Goal: Task Accomplishment & Management: Use online tool/utility

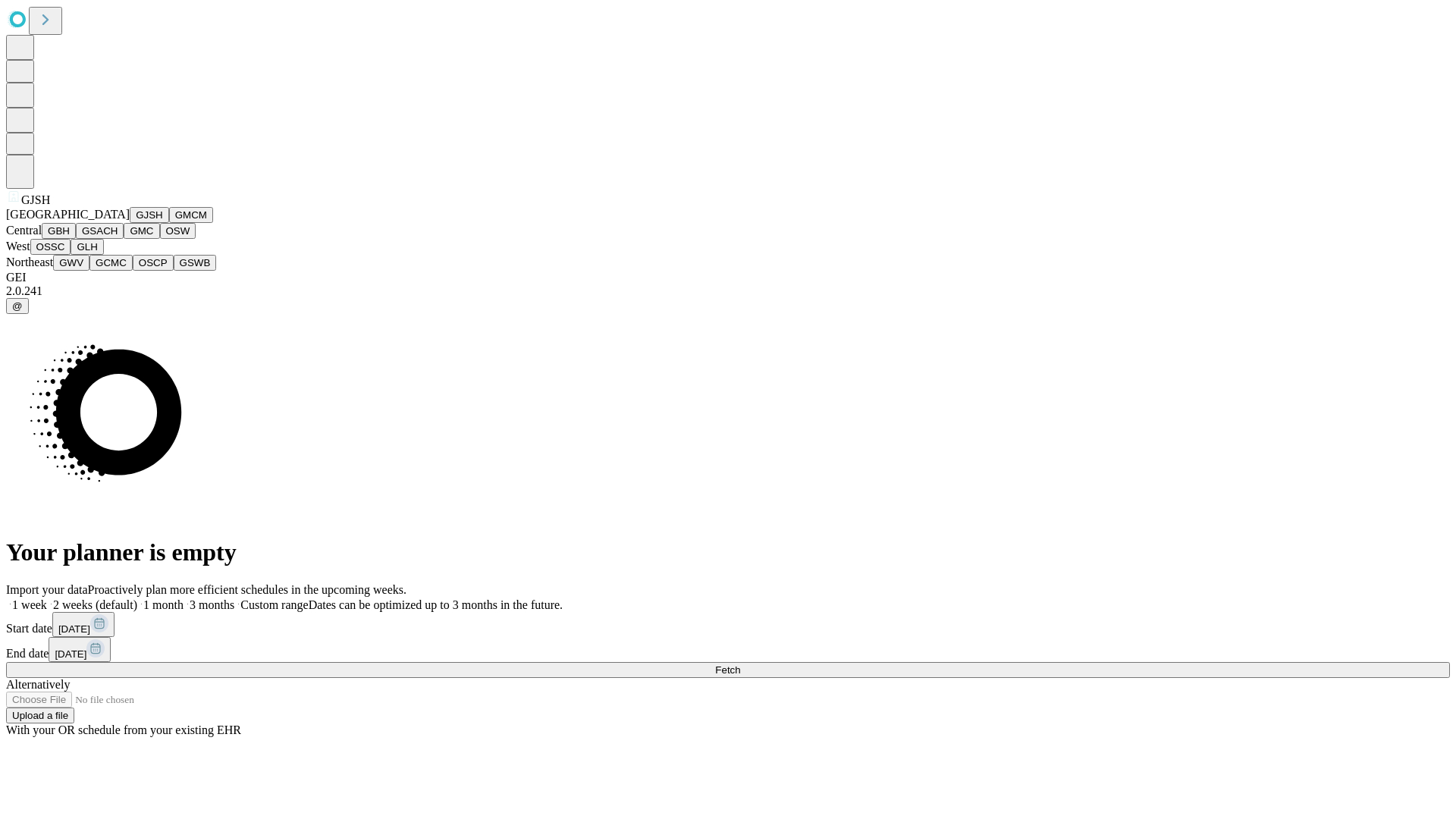
click at [130, 223] on button "GJSH" at bounding box center [150, 214] width 40 height 16
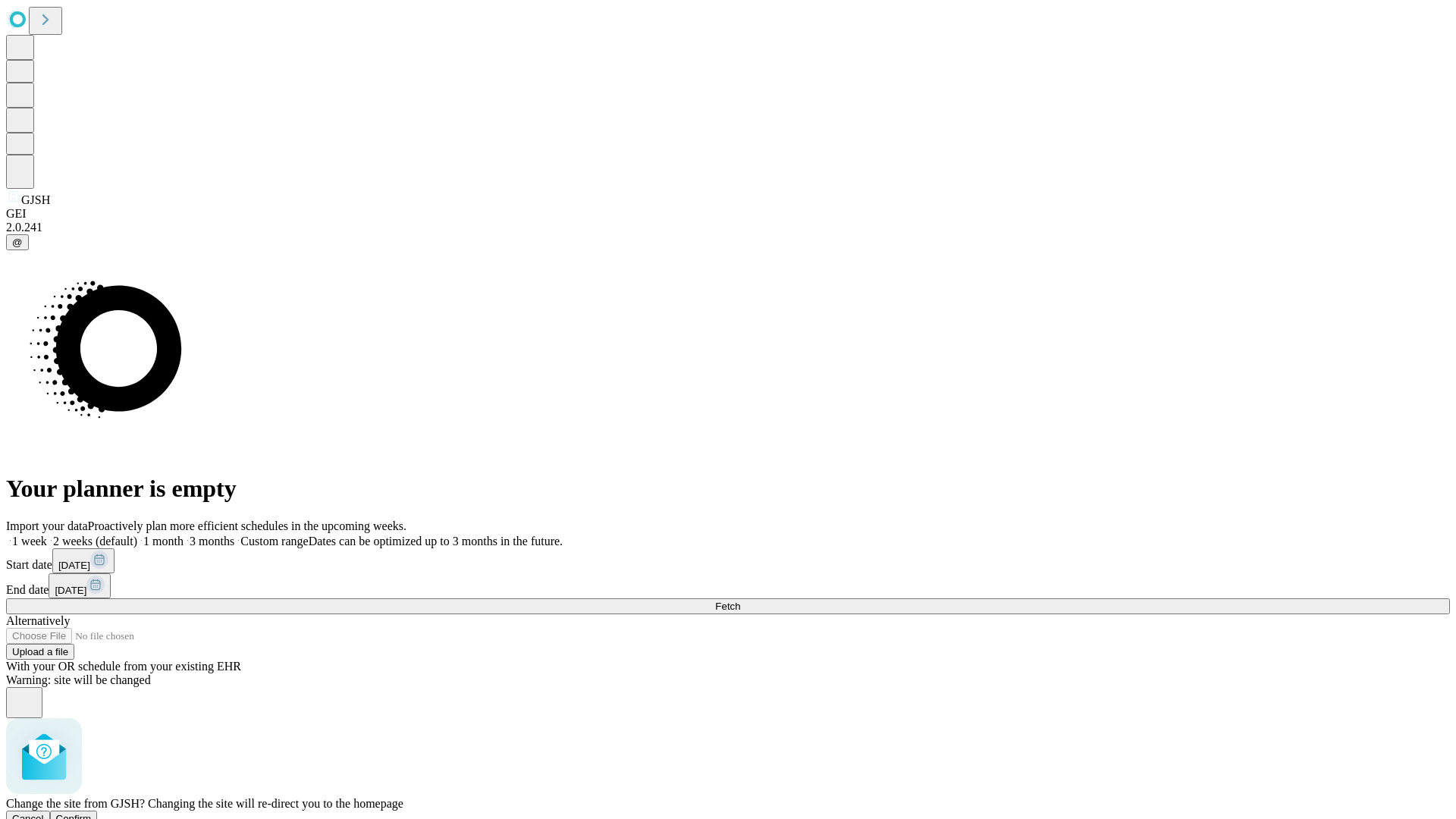
click at [92, 813] on span "Confirm" at bounding box center [73, 818] width 35 height 11
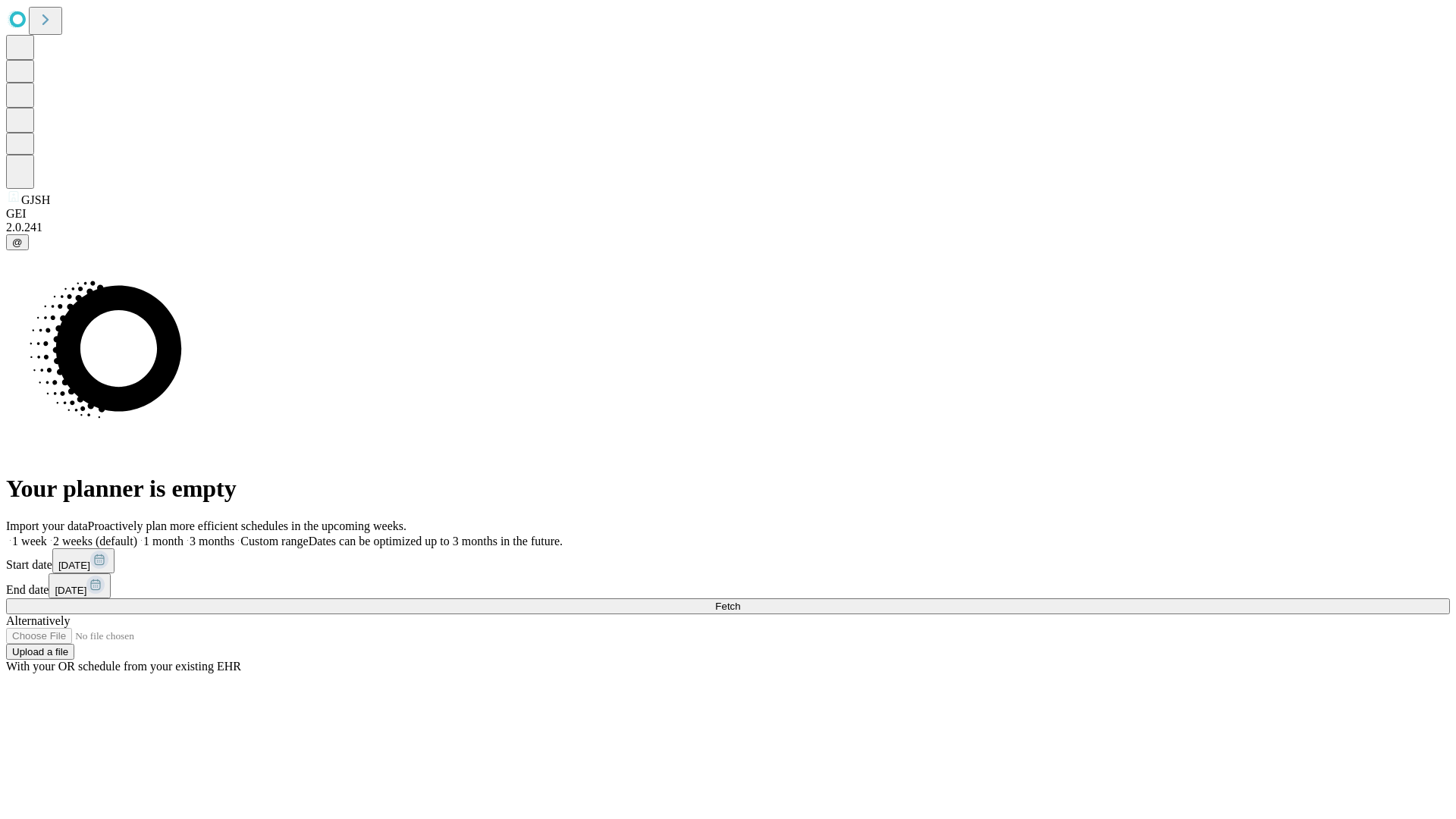
click at [137, 535] on label "2 weeks (default)" at bounding box center [92, 541] width 90 height 13
click at [740, 600] on span "Fetch" at bounding box center [727, 605] width 25 height 11
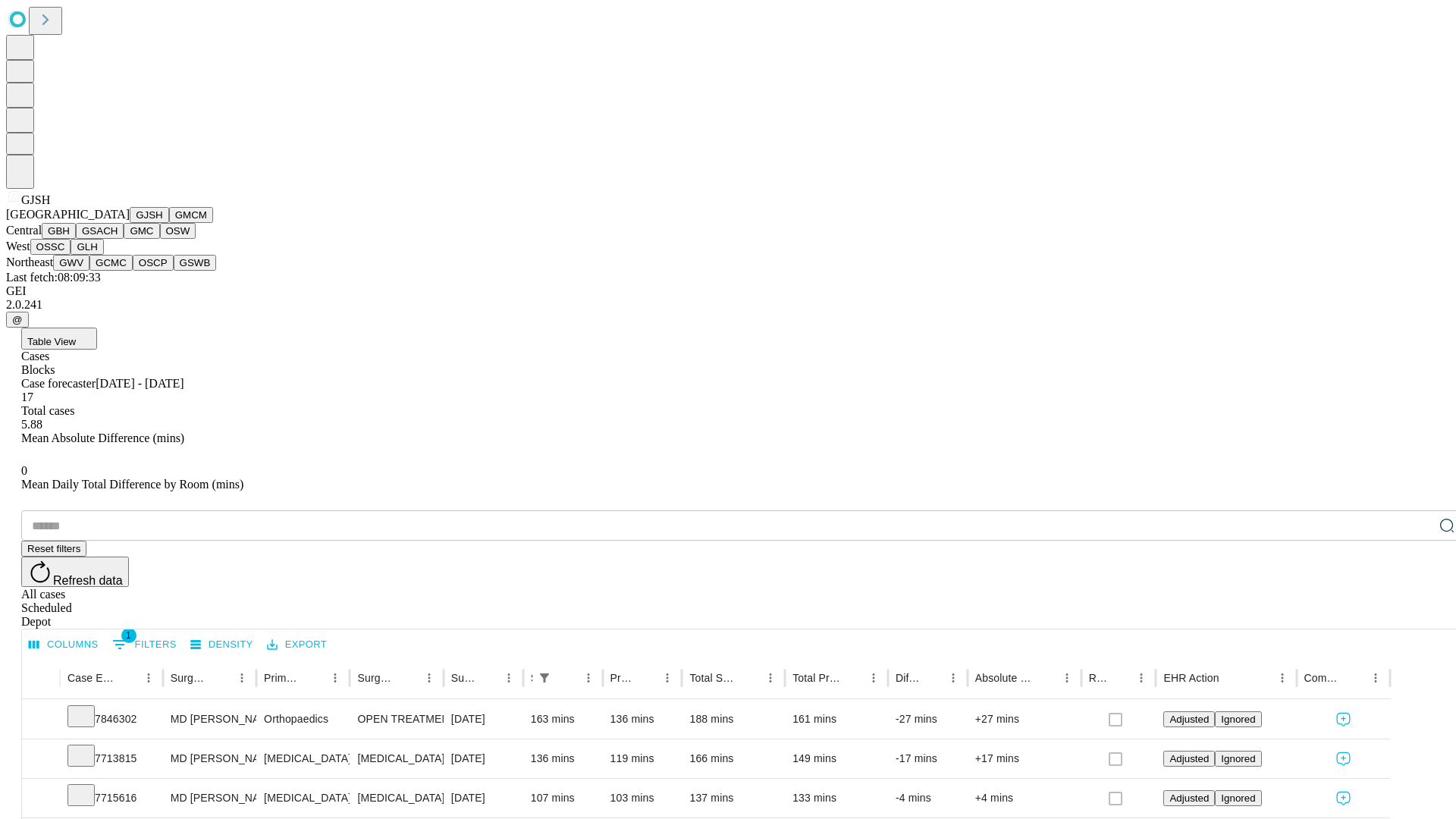
click at [169, 223] on button "GMCM" at bounding box center [190, 214] width 44 height 16
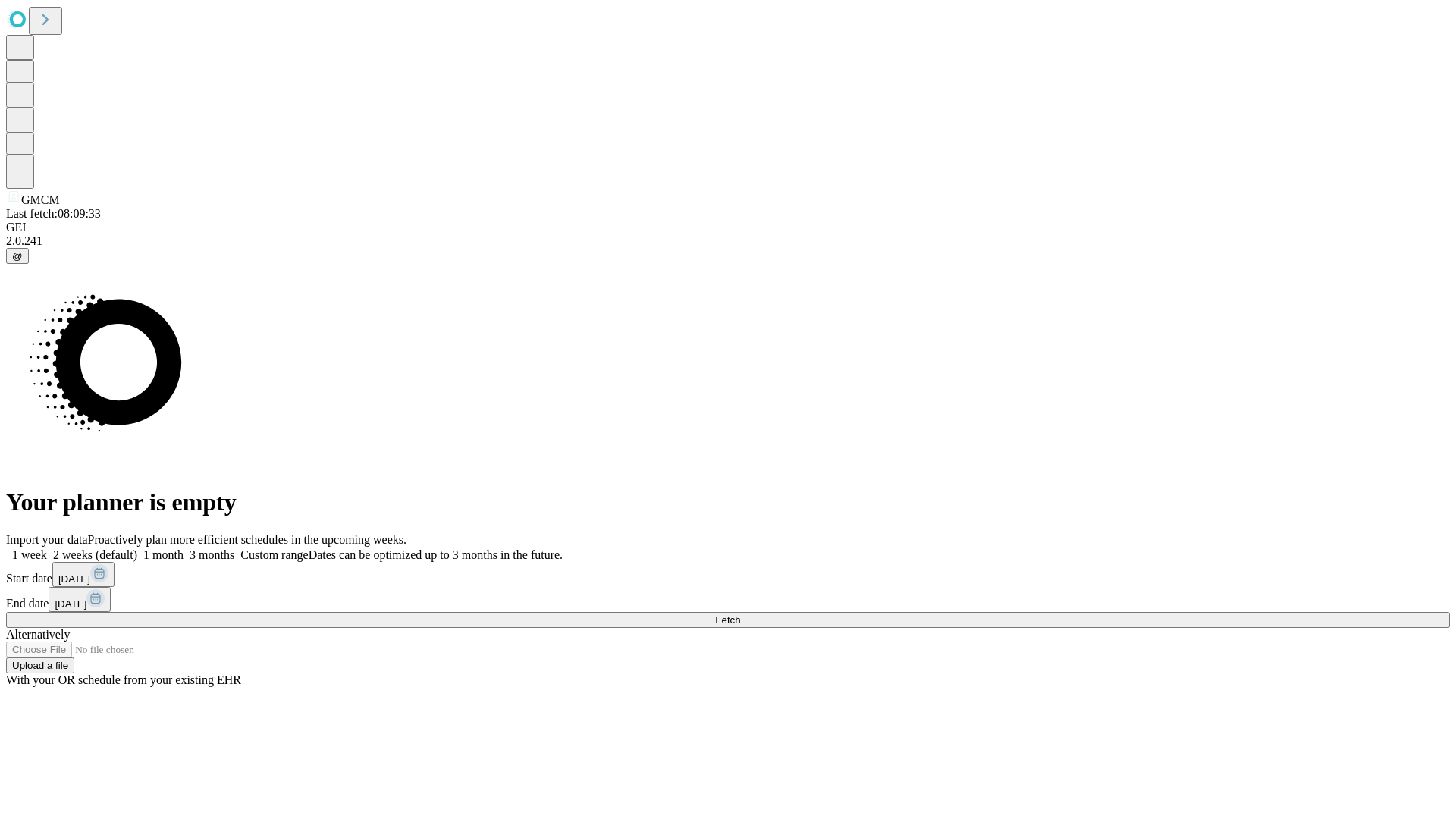
click at [137, 549] on label "2 weeks (default)" at bounding box center [92, 555] width 90 height 13
click at [740, 614] on span "Fetch" at bounding box center [727, 619] width 25 height 11
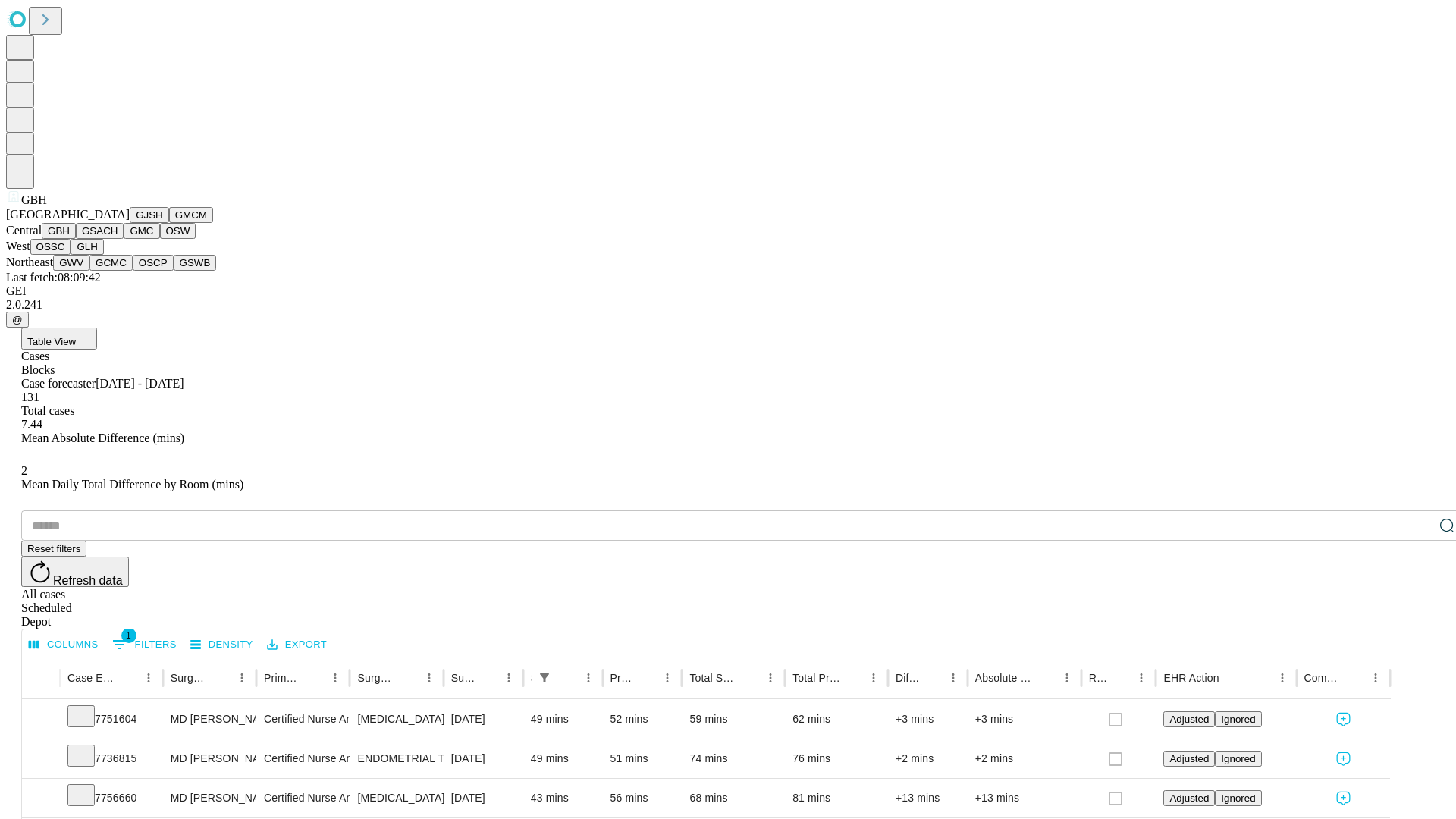
click at [117, 239] on button "GSACH" at bounding box center [99, 231] width 47 height 16
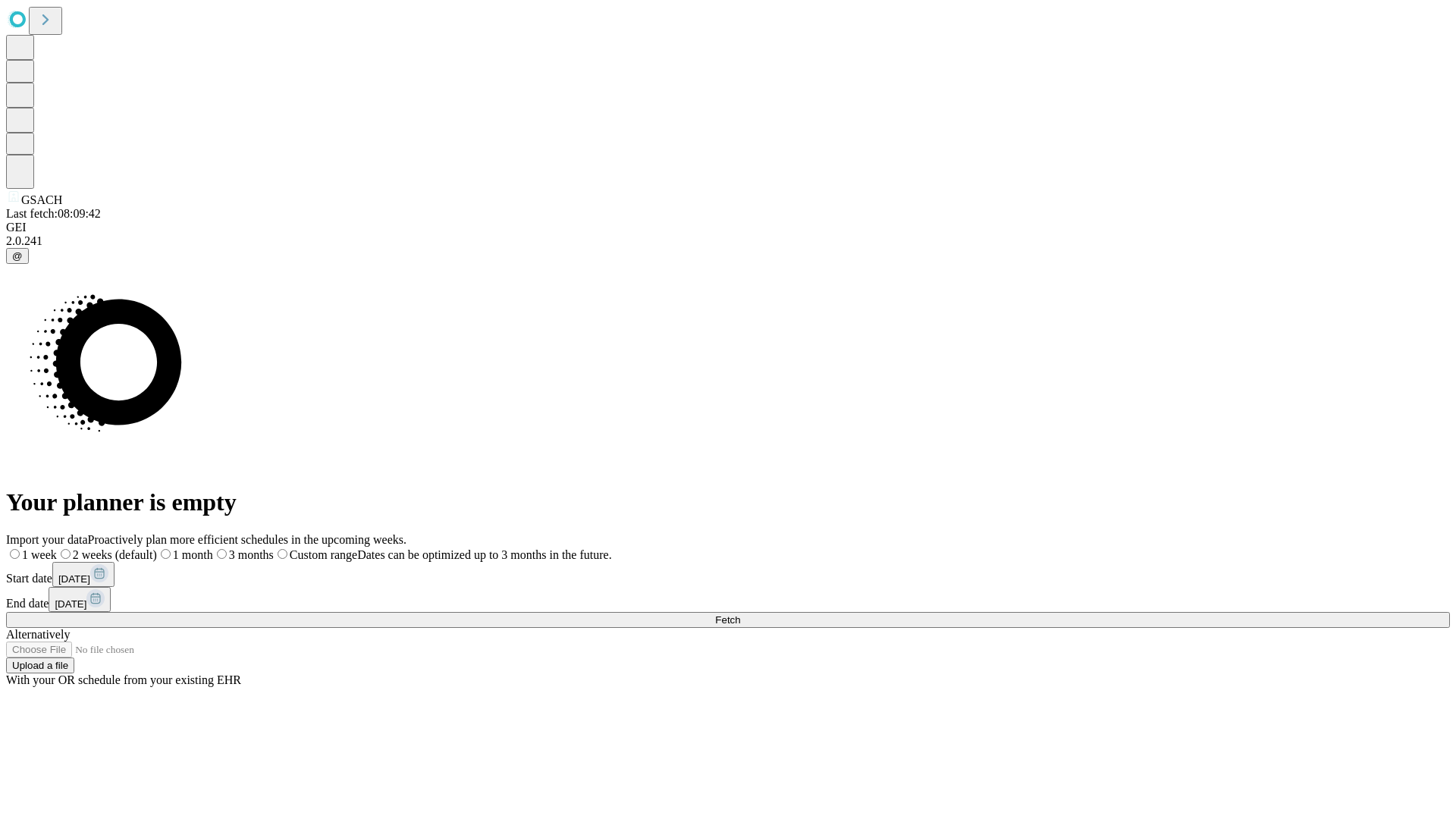
click at [157, 549] on label "2 weeks (default)" at bounding box center [107, 555] width 100 height 13
click at [740, 614] on span "Fetch" at bounding box center [727, 619] width 25 height 11
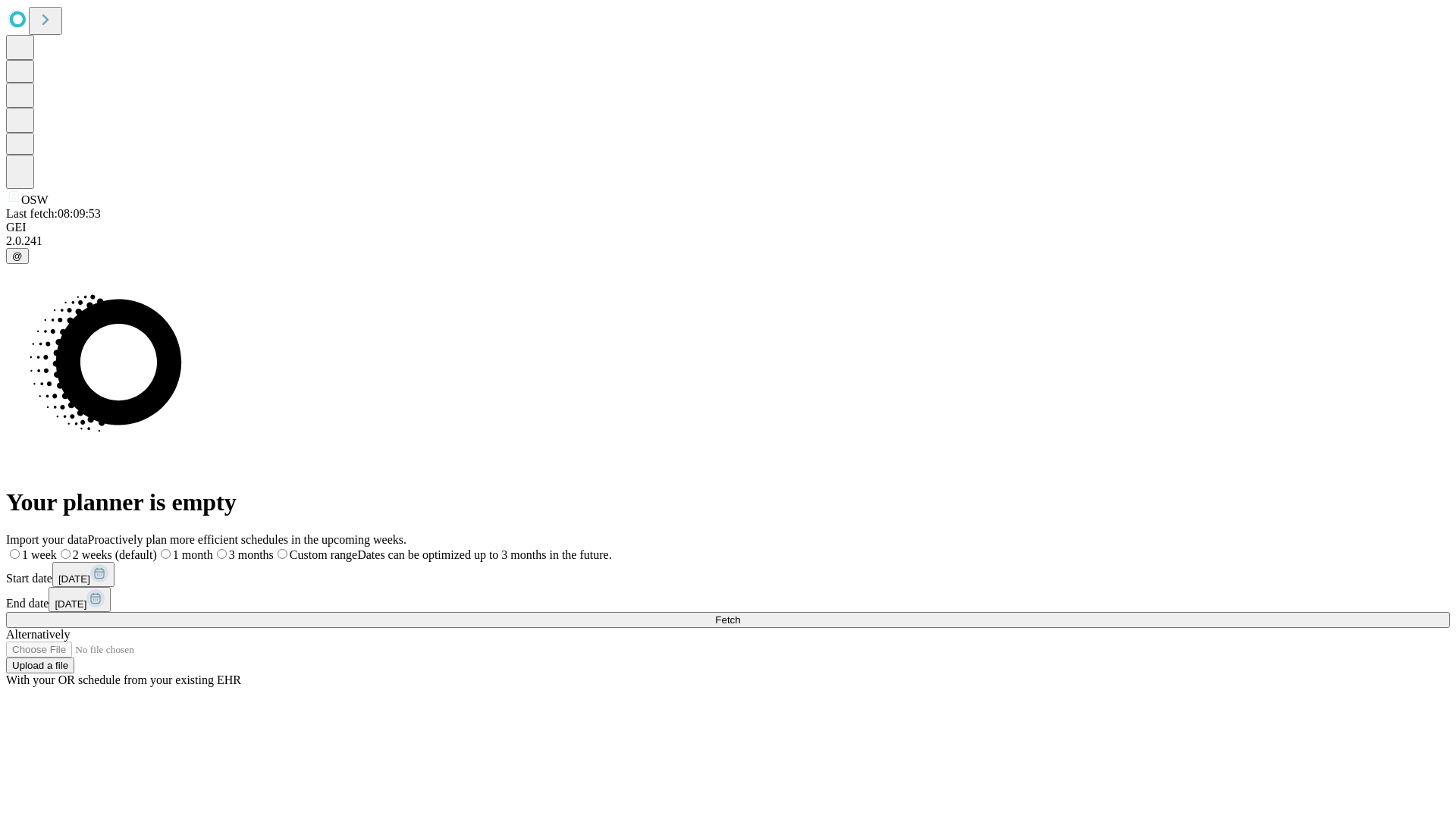
click at [157, 549] on label "2 weeks (default)" at bounding box center [107, 555] width 100 height 13
click at [740, 614] on span "Fetch" at bounding box center [727, 619] width 25 height 11
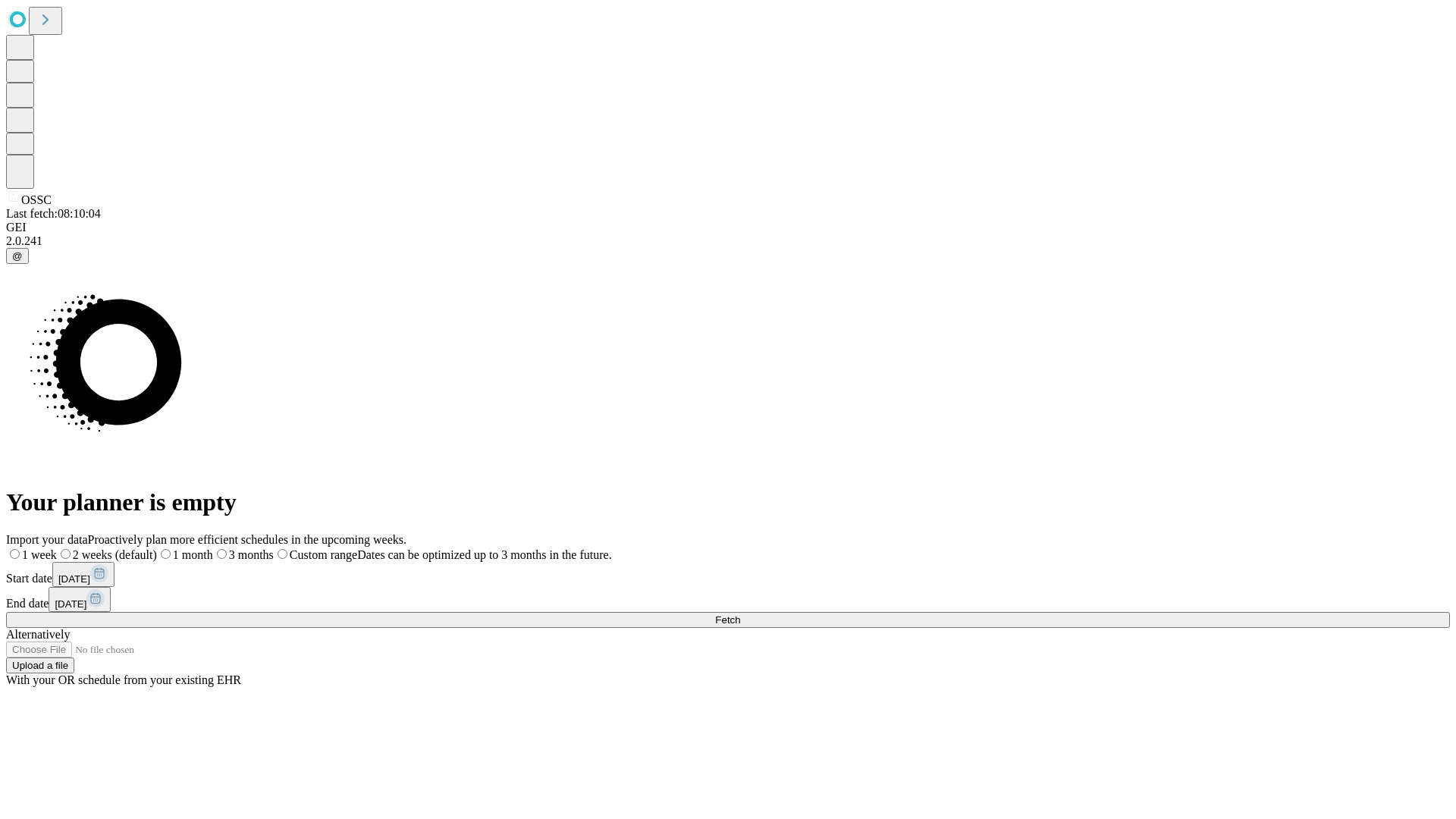
click at [740, 614] on span "Fetch" at bounding box center [727, 619] width 25 height 11
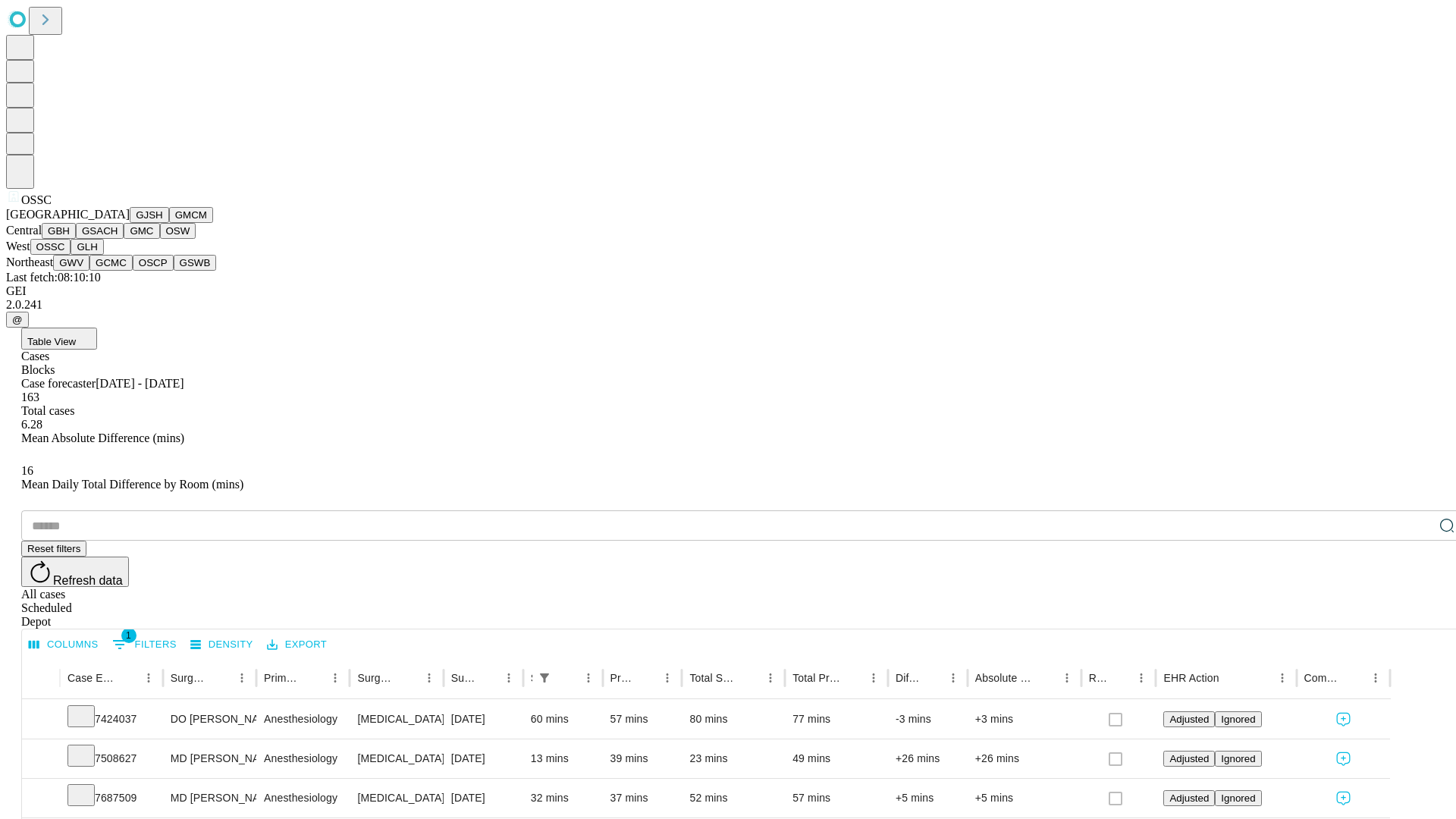
click at [103, 255] on button "GLH" at bounding box center [87, 246] width 33 height 16
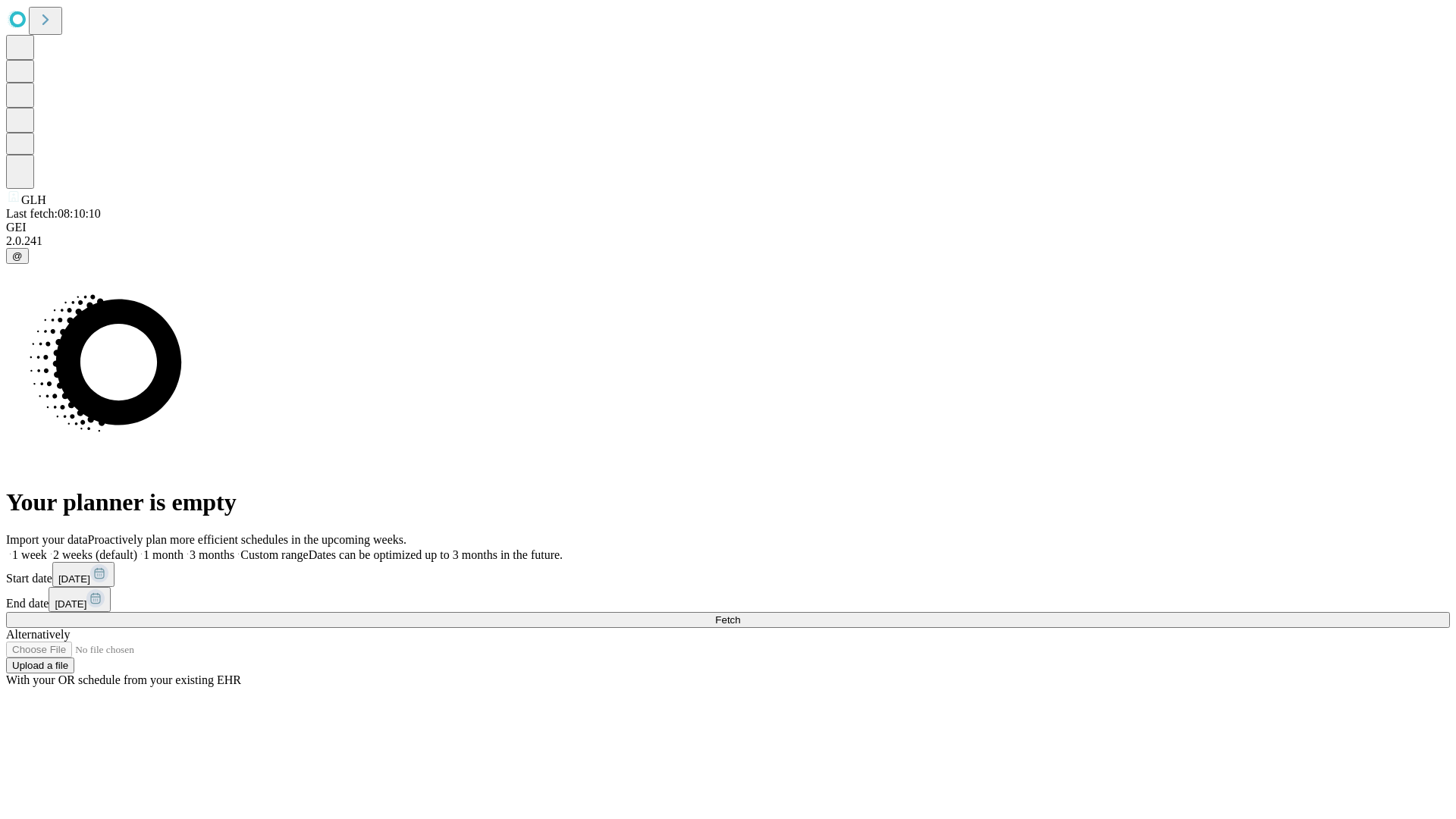
click at [740, 614] on span "Fetch" at bounding box center [727, 619] width 25 height 11
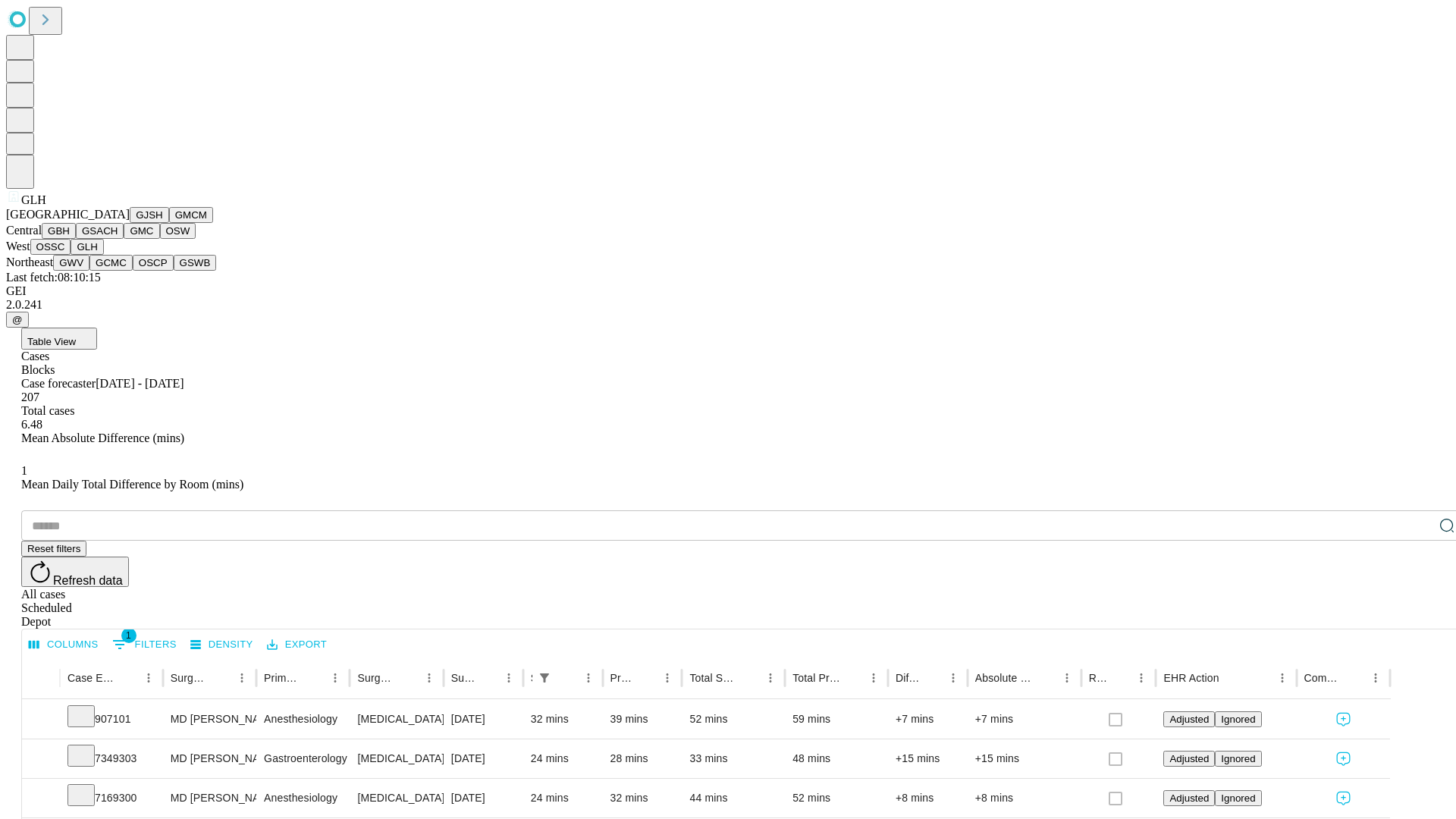
click at [90, 270] on button "GWV" at bounding box center [71, 263] width 36 height 16
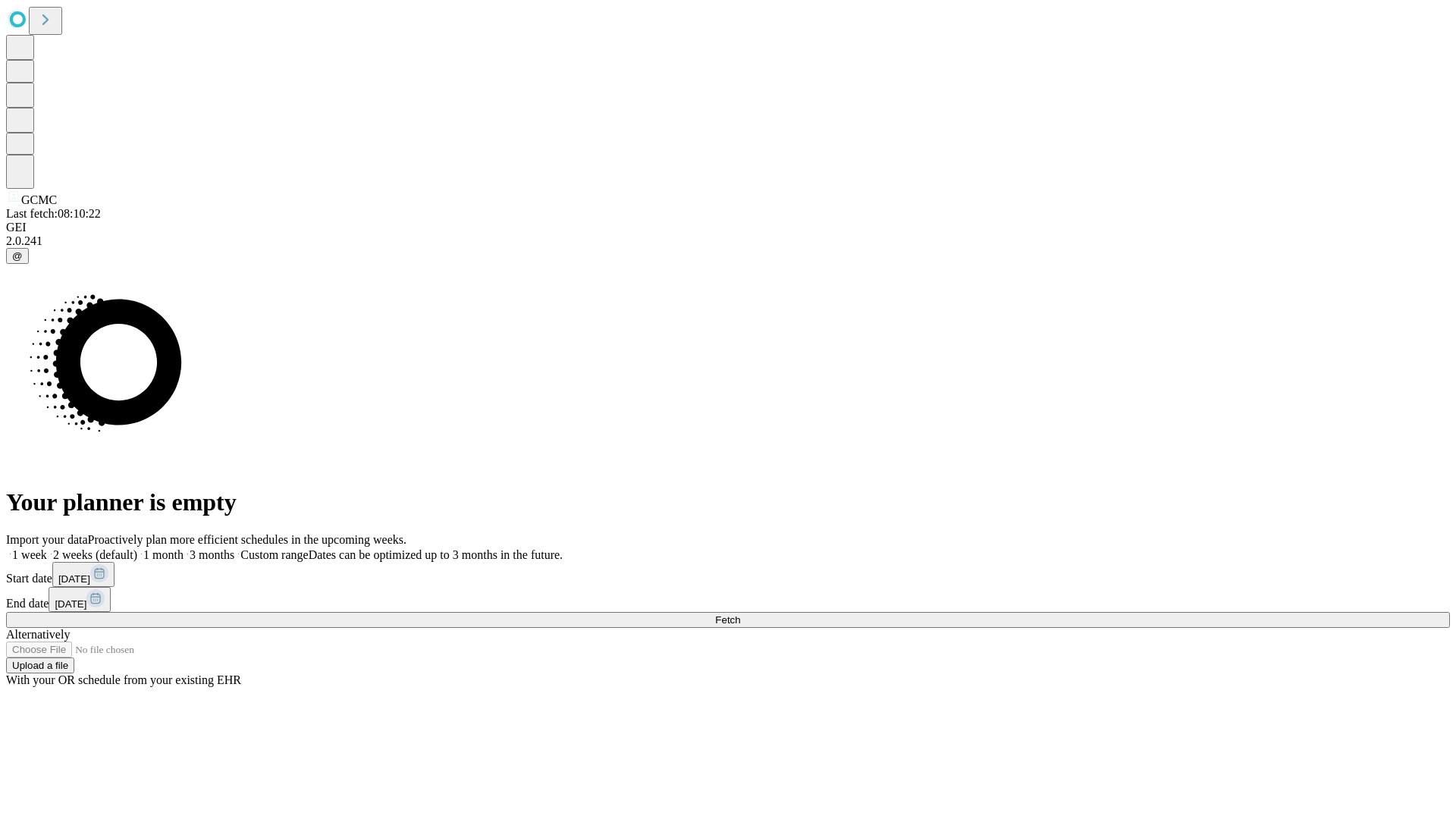
click at [137, 549] on label "2 weeks (default)" at bounding box center [92, 555] width 90 height 13
click at [740, 614] on span "Fetch" at bounding box center [727, 619] width 25 height 11
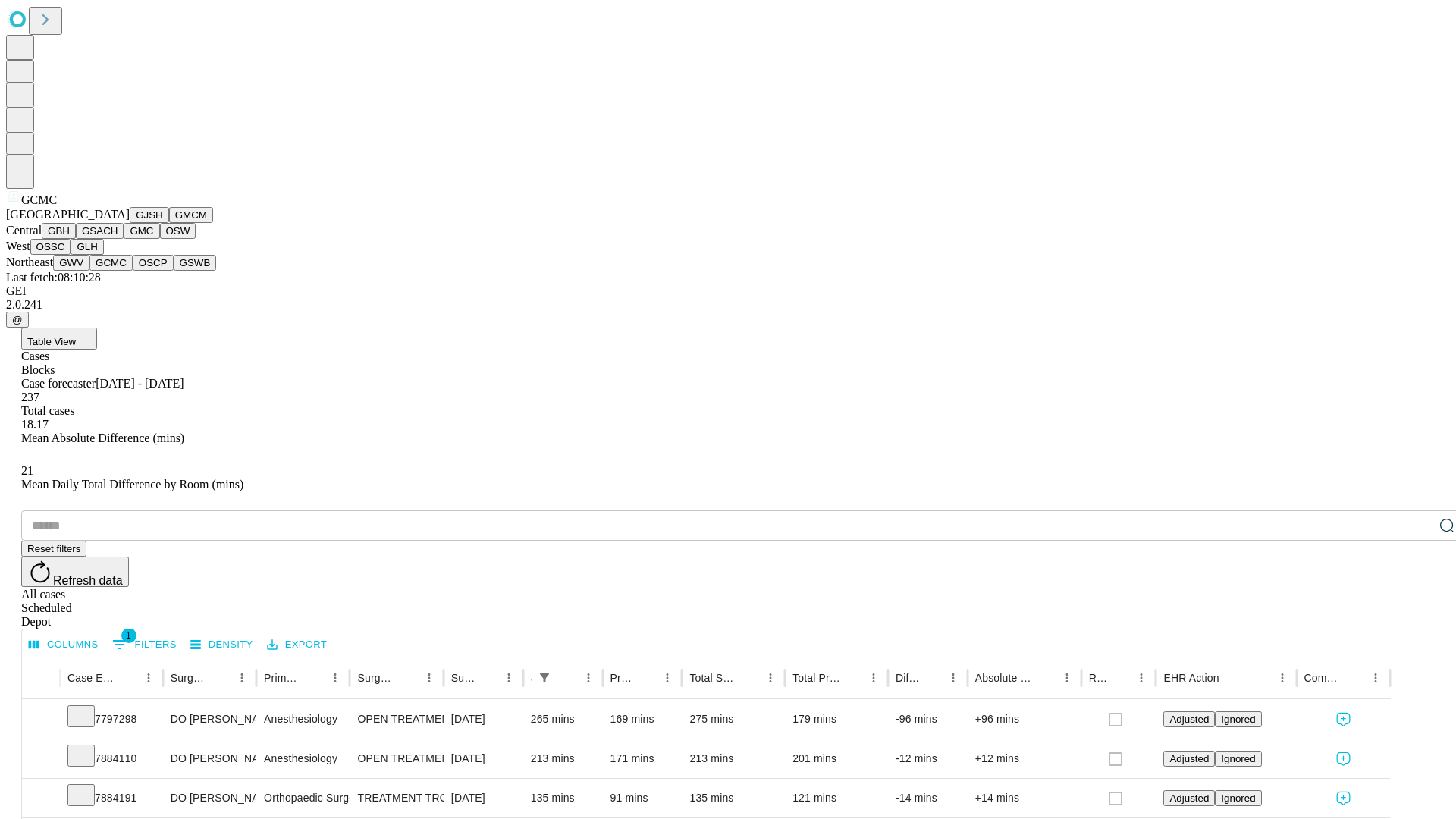
click at [133, 270] on button "OSCP" at bounding box center [153, 263] width 41 height 16
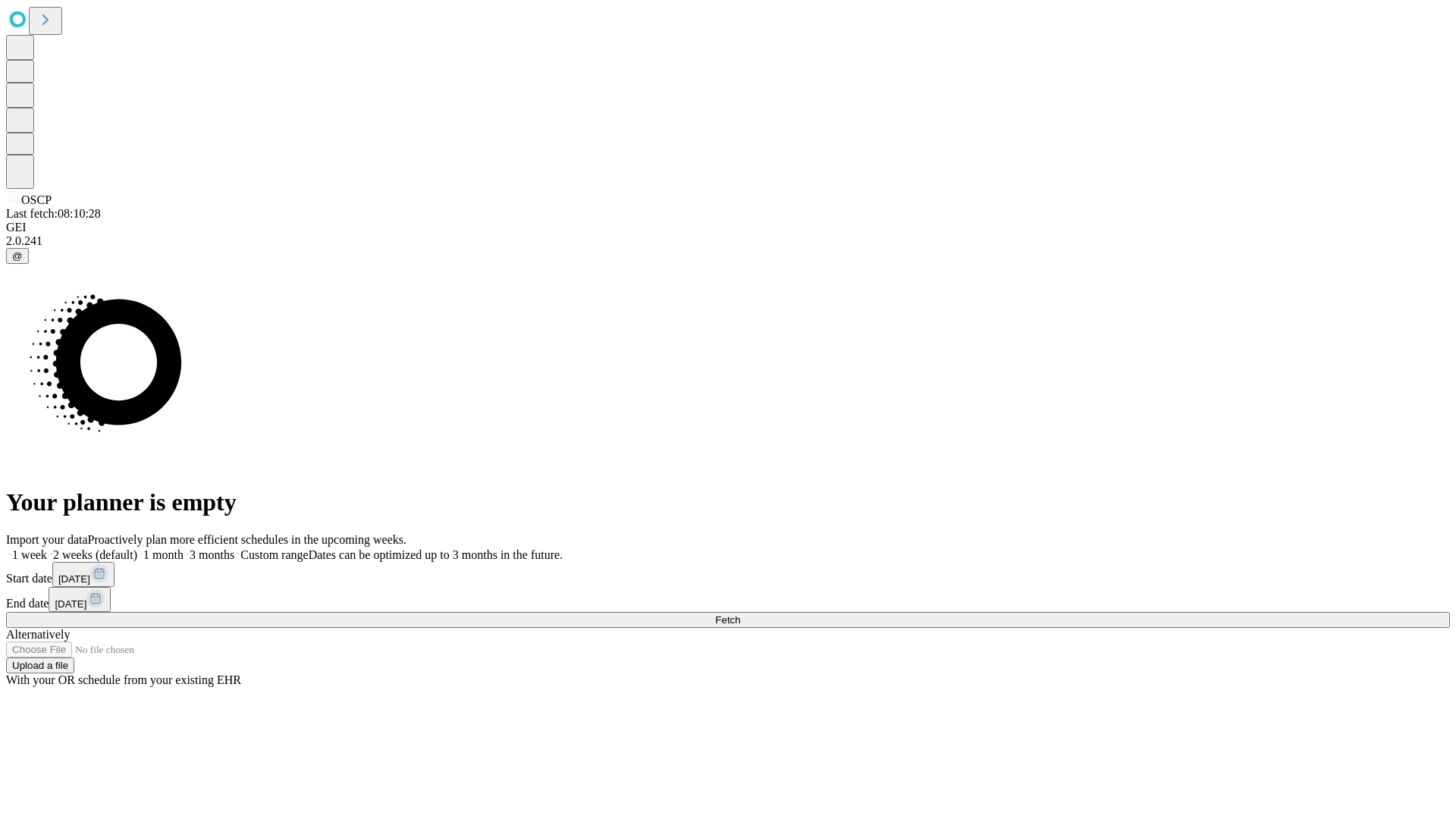
click at [137, 549] on label "2 weeks (default)" at bounding box center [92, 555] width 90 height 13
click at [740, 614] on span "Fetch" at bounding box center [727, 619] width 25 height 11
